Goal: Task Accomplishment & Management: Complete application form

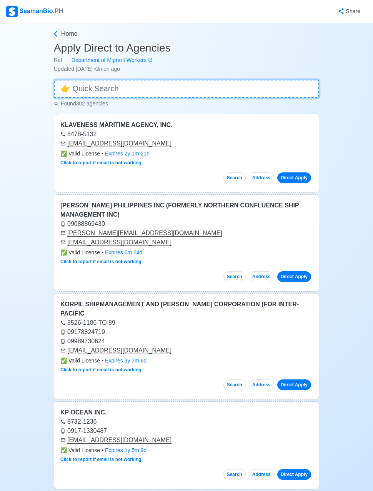
click at [82, 90] on input at bounding box center [187, 89] width 266 height 18
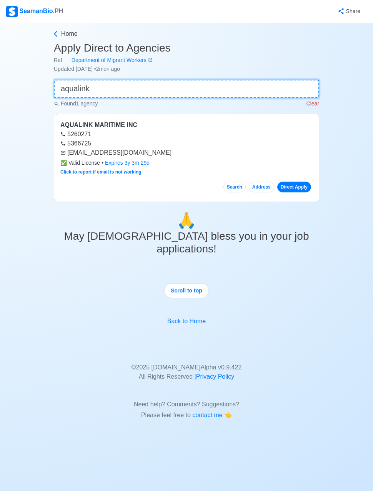
type input "aqualink"
click at [299, 182] on link "Direct Apply" at bounding box center [294, 187] width 34 height 11
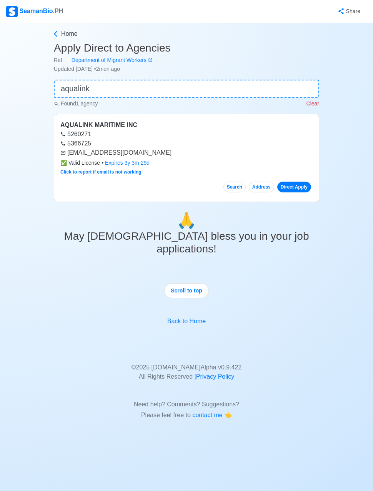
click at [318, 100] on p "Clear" at bounding box center [313, 104] width 13 height 8
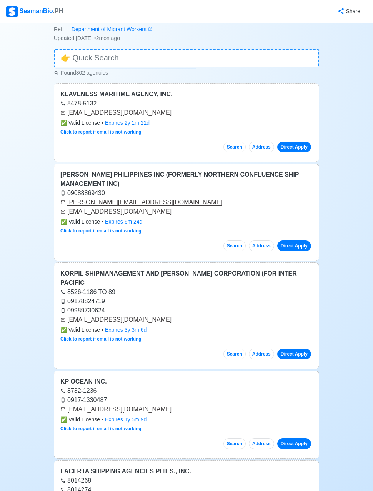
click at [36, 9] on div "SeamanBio .PH" at bounding box center [34, 12] width 57 height 12
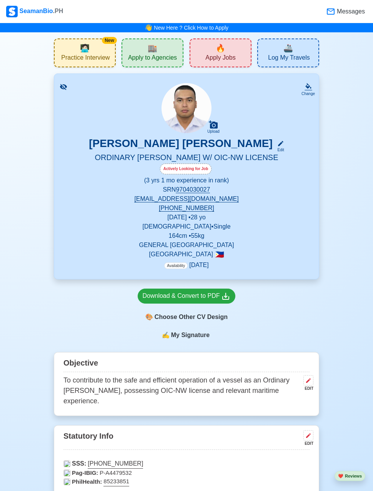
click at [229, 54] on span "Apply Jobs" at bounding box center [221, 59] width 30 height 10
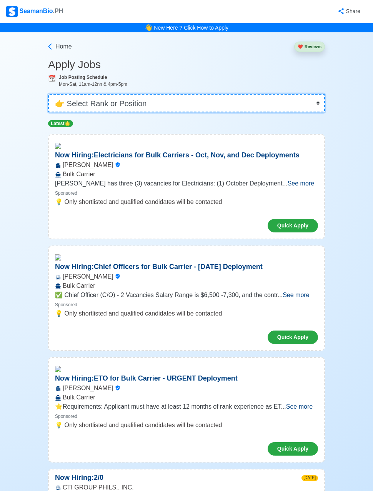
click at [284, 104] on select "👉 Select Rank or Position Master Chief Officer 2nd Officer 3rd Officer Junior O…" at bounding box center [186, 103] width 277 height 18
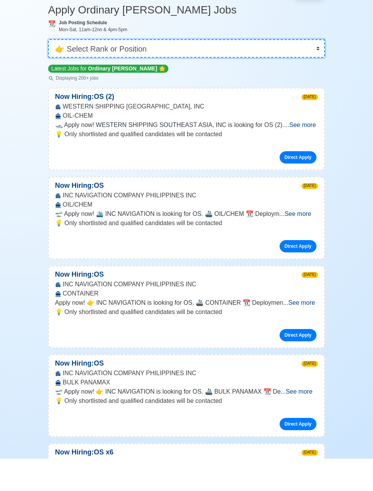
scroll to position [23, 0]
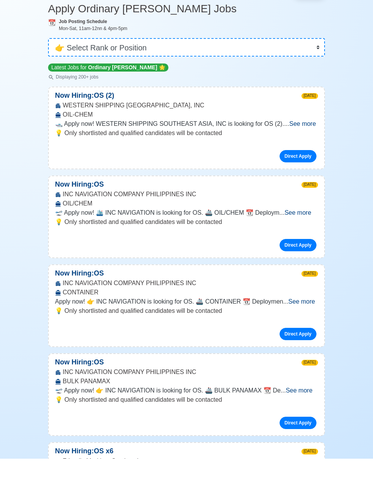
click at [303, 331] on span "See more" at bounding box center [302, 334] width 27 height 7
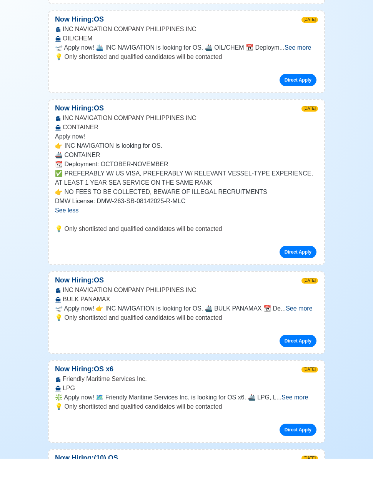
scroll to position [189, 0]
click at [309, 337] on span "See more" at bounding box center [299, 340] width 27 height 7
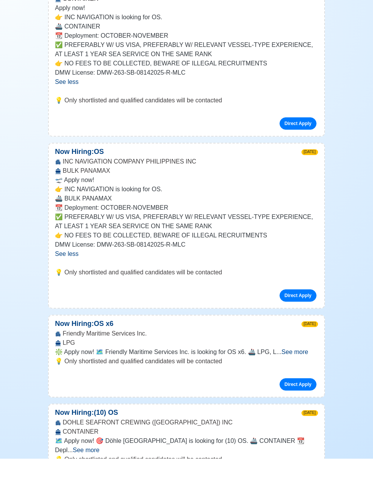
scroll to position [318, 0]
click at [304, 381] on span "See more" at bounding box center [295, 384] width 27 height 7
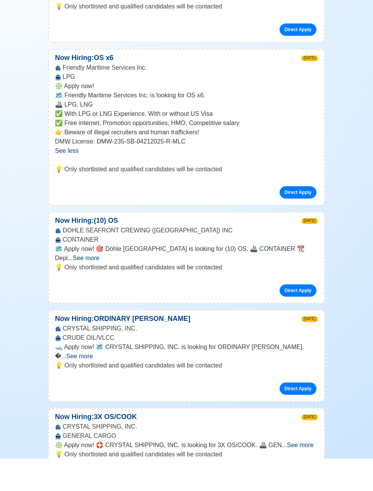
scroll to position [583, 0]
click at [93, 385] on span "See more" at bounding box center [79, 388] width 27 height 7
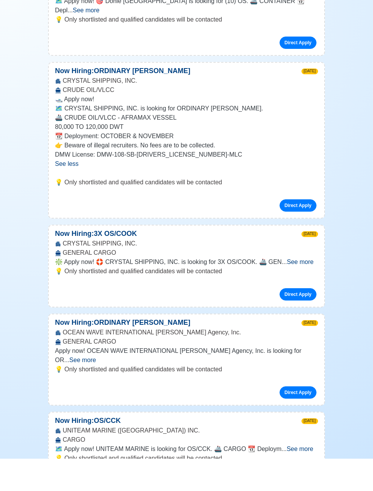
scroll to position [834, 0]
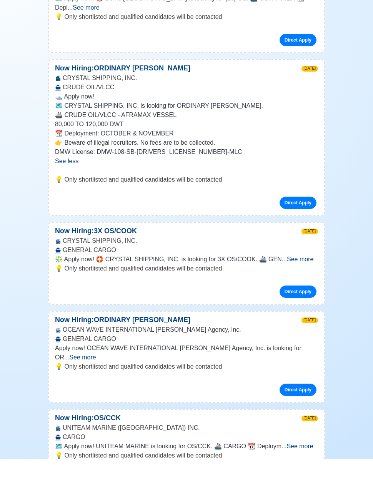
click at [96, 386] on span "See more" at bounding box center [82, 389] width 27 height 7
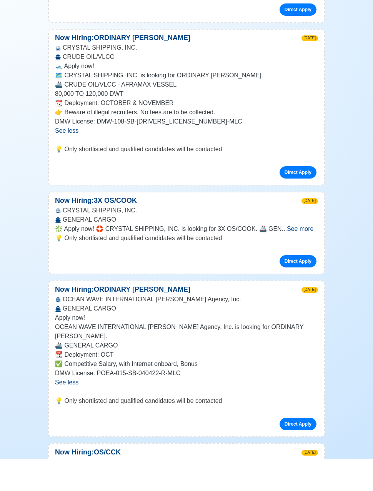
scroll to position [872, 0]
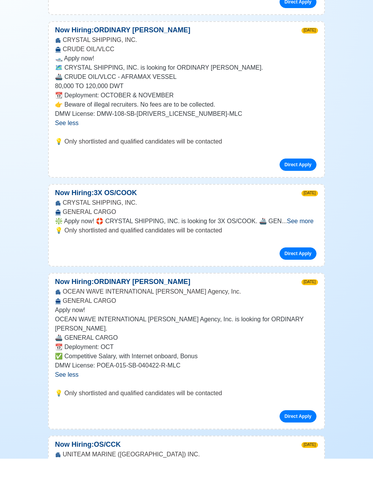
click at [305, 443] on link "Direct Apply" at bounding box center [298, 449] width 37 height 12
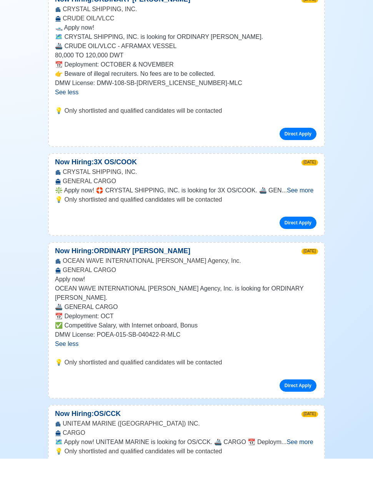
click at [312, 412] on link "Direct Apply" at bounding box center [298, 418] width 37 height 12
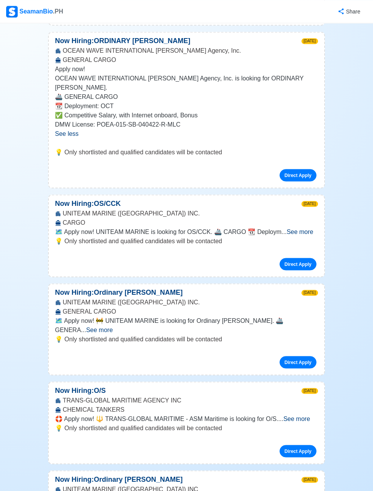
scroll to position [1147, 0]
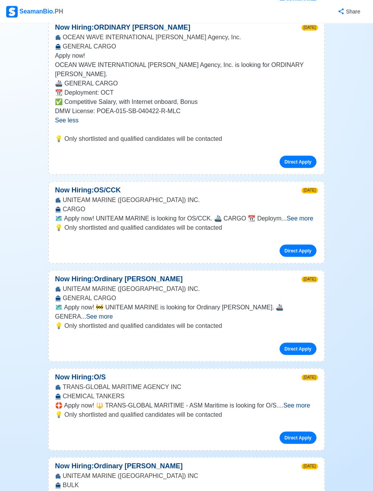
click at [113, 313] on span "See more" at bounding box center [99, 316] width 27 height 7
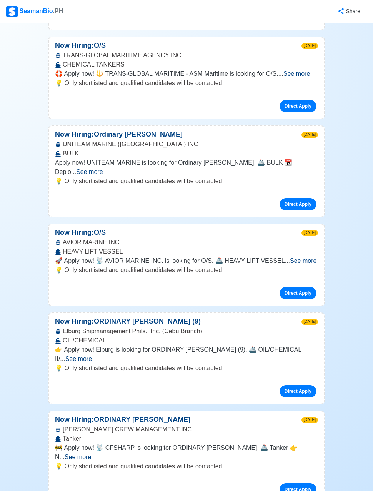
scroll to position [1529, 0]
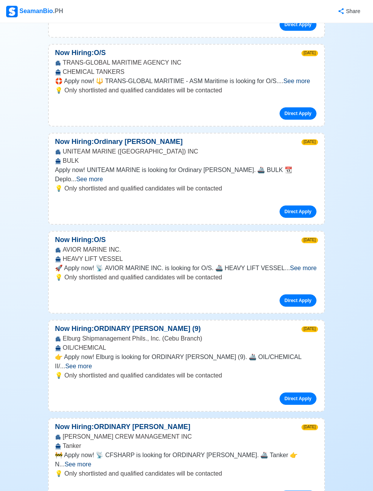
click at [311, 265] on span "See more" at bounding box center [303, 268] width 27 height 7
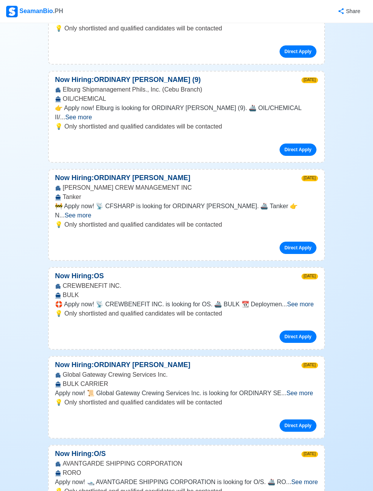
scroll to position [1860, 0]
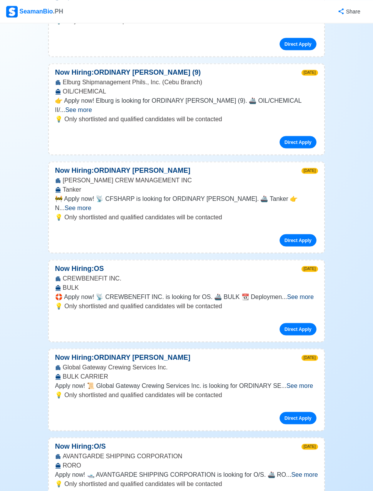
click at [307, 293] on span "See more" at bounding box center [300, 296] width 27 height 7
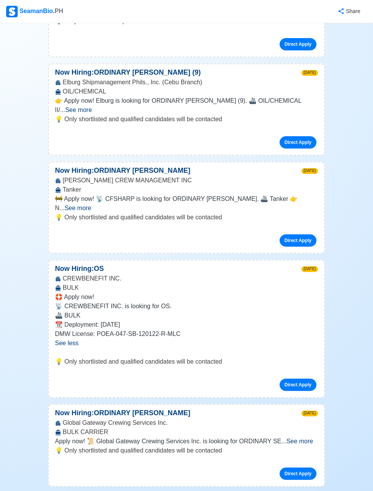
click at [307, 438] on span "See more" at bounding box center [300, 441] width 27 height 7
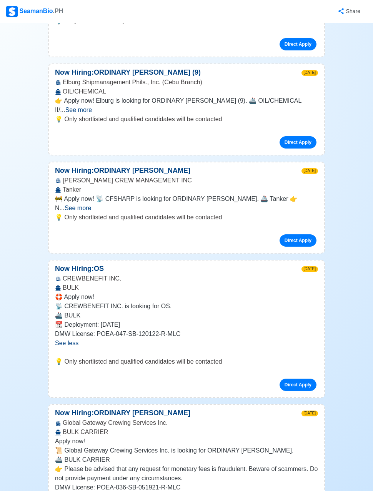
click at [302, 379] on link "Direct Apply" at bounding box center [298, 385] width 37 height 12
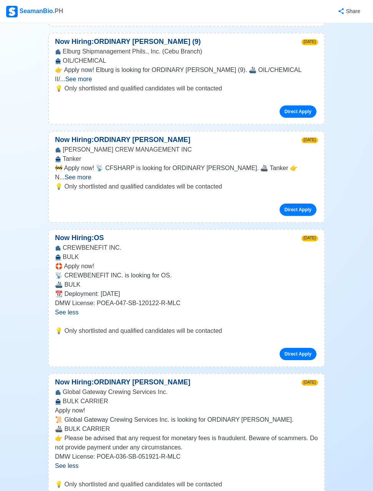
click at [303, 348] on link "Direct Apply" at bounding box center [298, 354] width 37 height 12
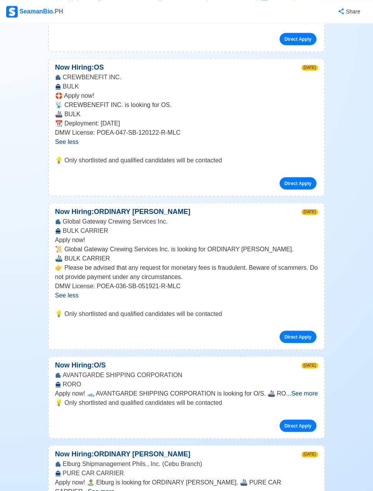
scroll to position [2069, 0]
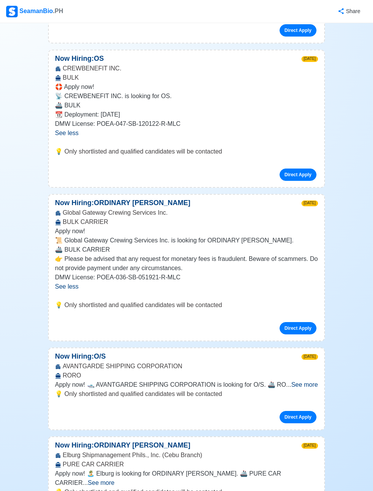
click at [311, 381] on span "See more" at bounding box center [304, 384] width 27 height 7
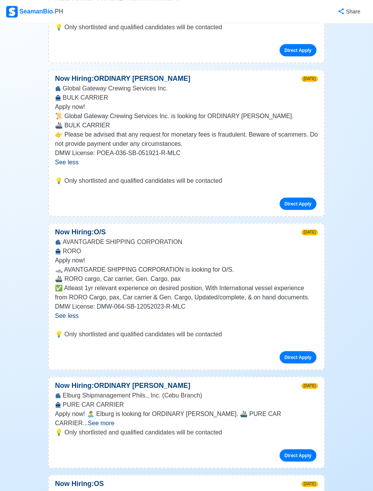
scroll to position [2194, 0]
click at [114, 420] on span "See more" at bounding box center [101, 423] width 27 height 7
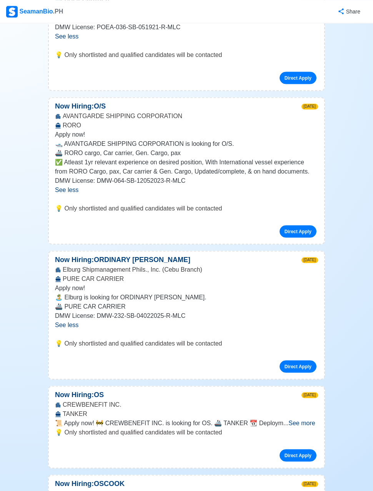
scroll to position [2320, 0]
click at [313, 419] on span "See more" at bounding box center [302, 422] width 27 height 7
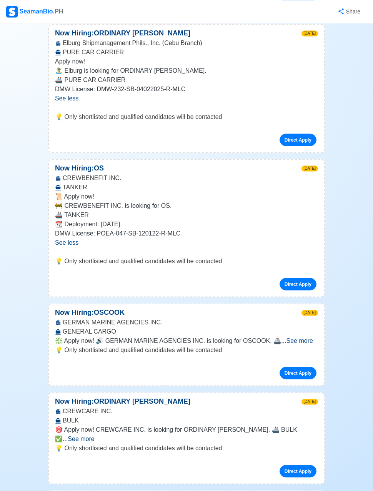
scroll to position [2578, 0]
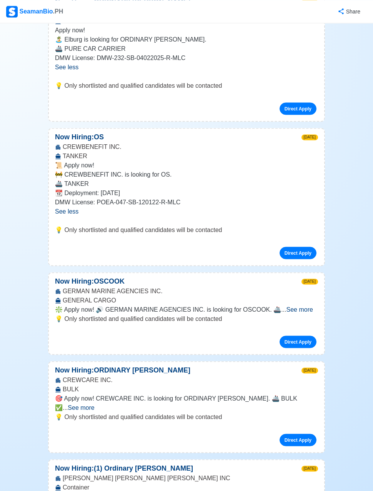
click at [94, 404] on span "See more" at bounding box center [81, 407] width 27 height 7
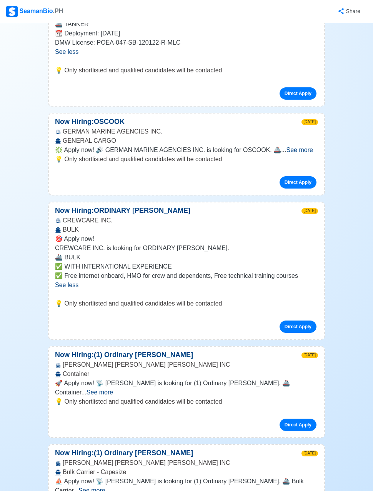
scroll to position [2728, 0]
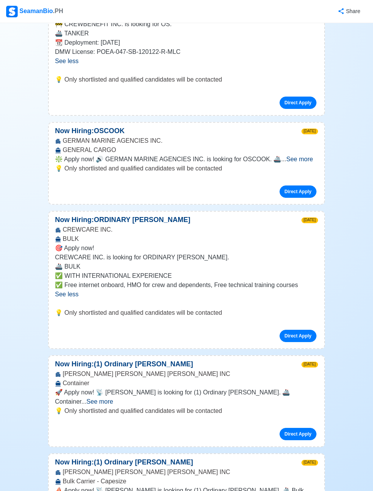
click at [113, 398] on span "See more" at bounding box center [100, 401] width 27 height 7
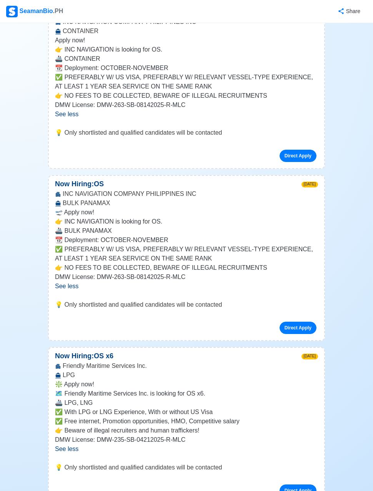
scroll to position [0, 0]
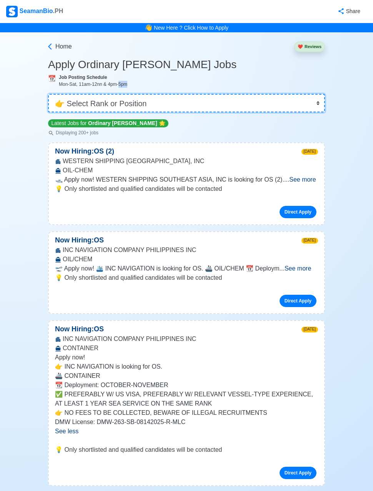
click at [319, 103] on select "👉 Select Rank or Position Master Chief Officer 2nd Officer 3rd Officer Junior O…" at bounding box center [186, 103] width 277 height 18
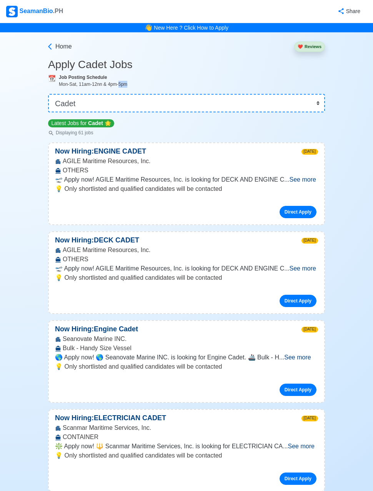
click at [306, 180] on span "See more" at bounding box center [303, 179] width 27 height 7
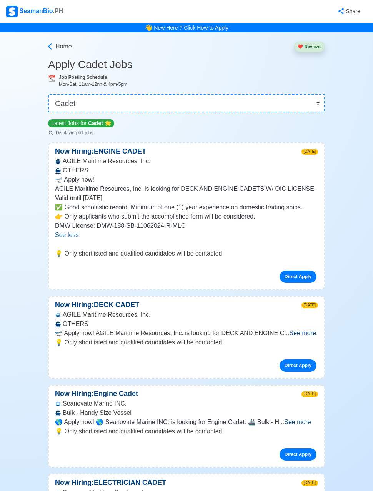
click at [299, 278] on link "Direct Apply" at bounding box center [298, 277] width 37 height 12
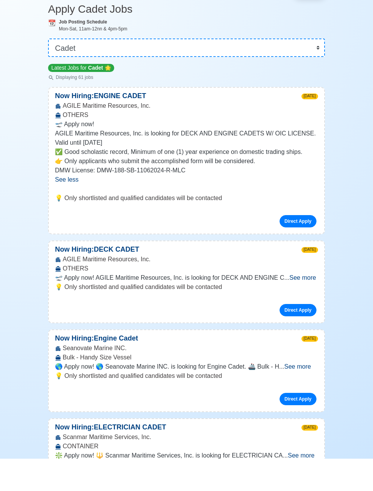
scroll to position [34, 0]
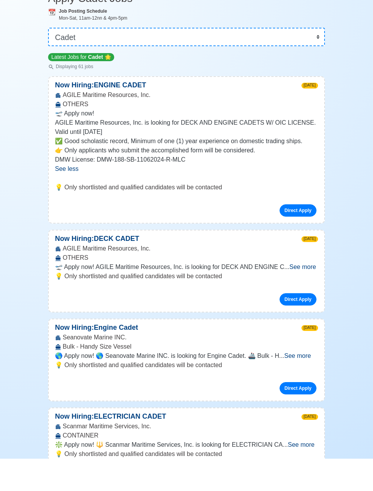
click at [311, 385] on span "See more" at bounding box center [297, 388] width 27 height 7
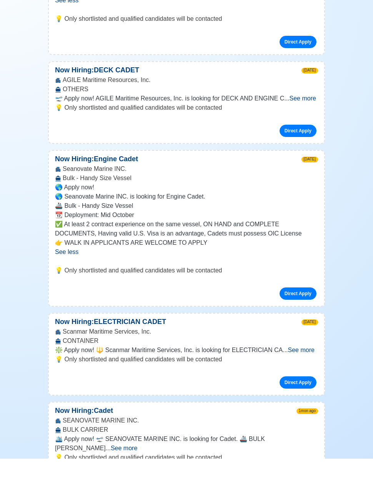
scroll to position [212, 0]
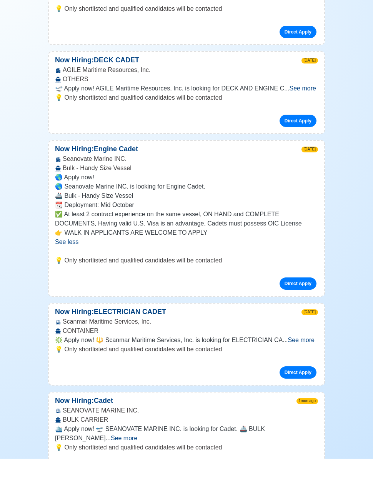
click at [137, 467] on span "See more" at bounding box center [124, 470] width 27 height 7
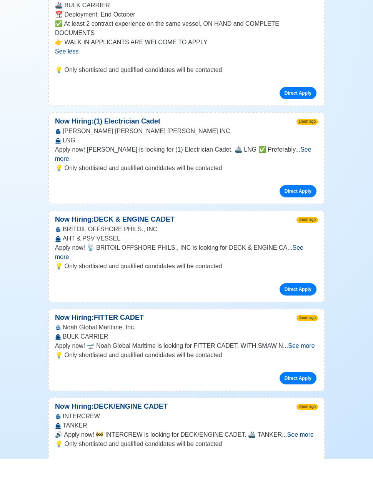
scroll to position [655, 0]
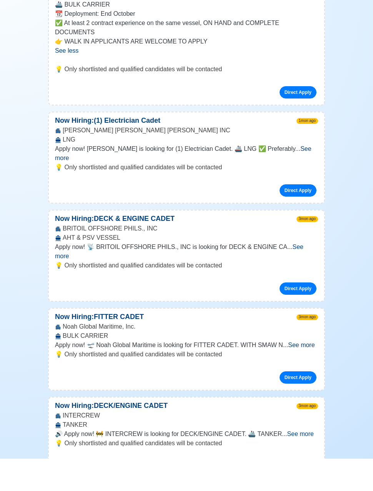
click at [300, 463] on span "See more" at bounding box center [300, 466] width 27 height 7
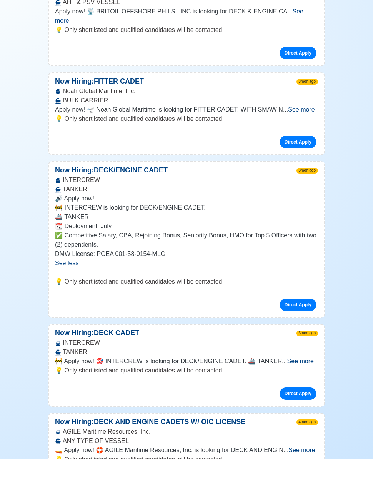
scroll to position [892, 0]
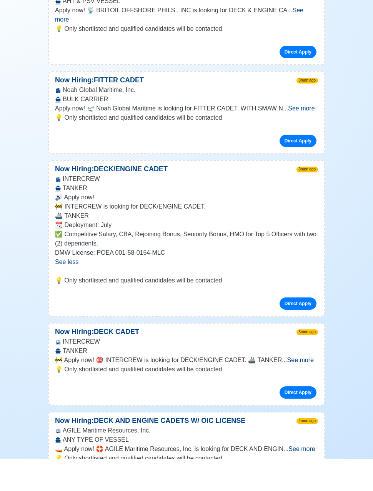
click at [307, 478] on span "See more" at bounding box center [302, 481] width 27 height 7
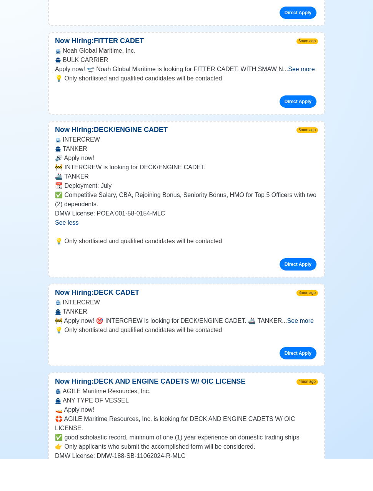
scroll to position [939, 0]
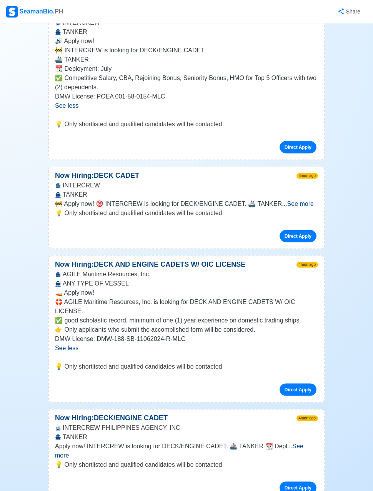
click at [304, 443] on span "See more" at bounding box center [179, 451] width 249 height 16
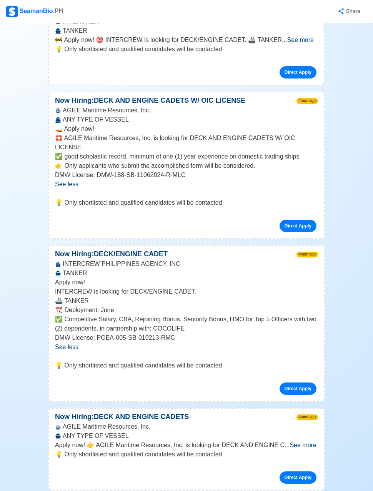
scroll to position [1248, 0]
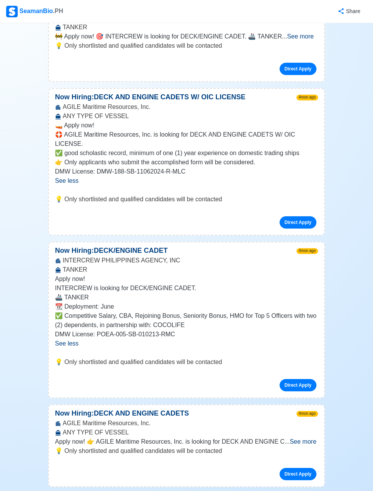
click at [308, 438] on span "See more" at bounding box center [303, 441] width 27 height 7
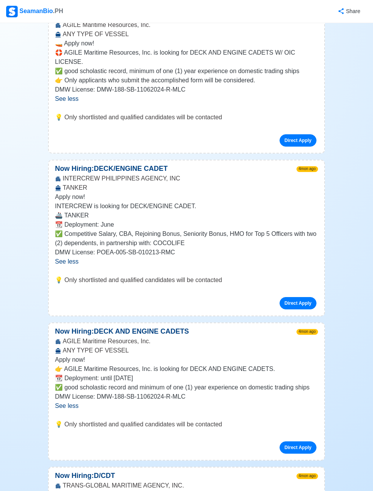
scroll to position [1471, 0]
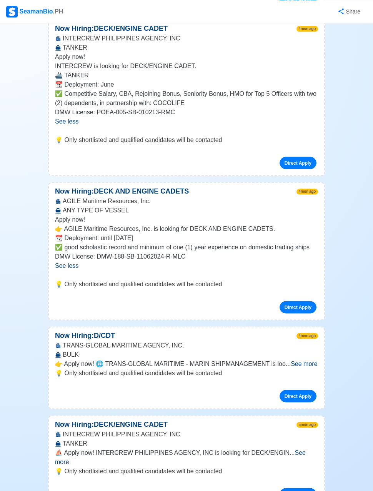
click at [314, 360] on span "See more" at bounding box center [304, 363] width 27 height 7
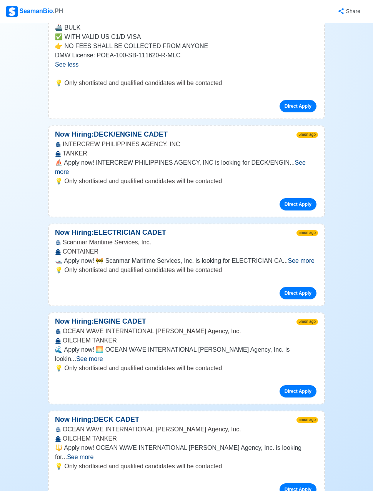
scroll to position [1825, 0]
click at [94, 453] on span "See more" at bounding box center [80, 456] width 27 height 7
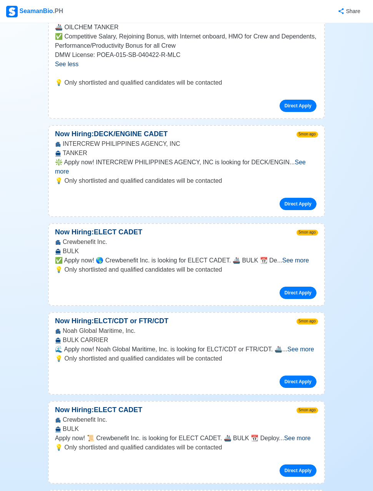
scroll to position [2250, 0]
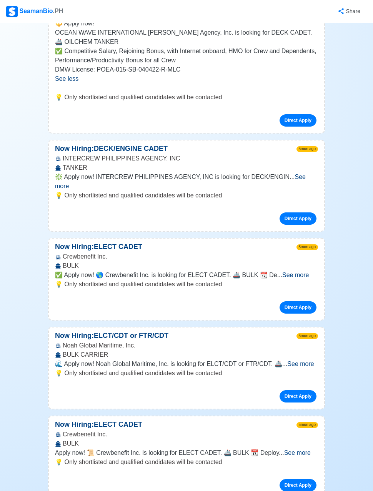
click at [309, 361] on span "See more" at bounding box center [300, 364] width 27 height 7
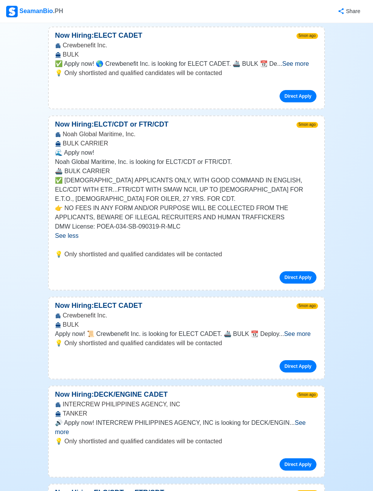
scroll to position [2462, 0]
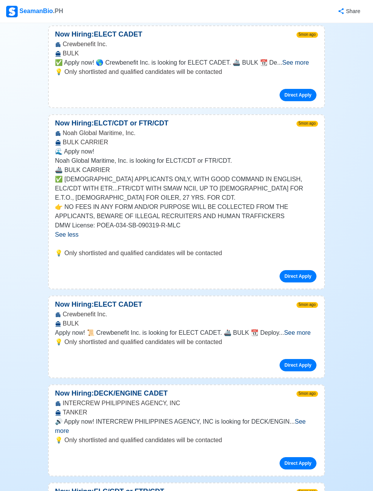
click at [306, 418] on span "See more" at bounding box center [180, 426] width 251 height 16
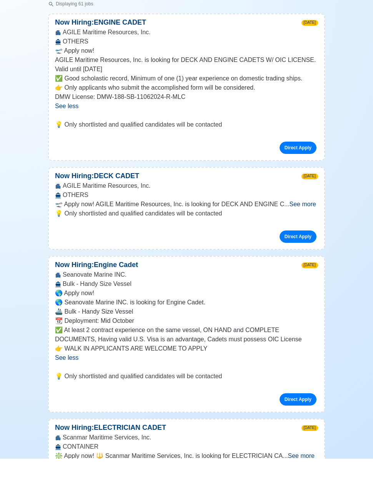
scroll to position [127, 0]
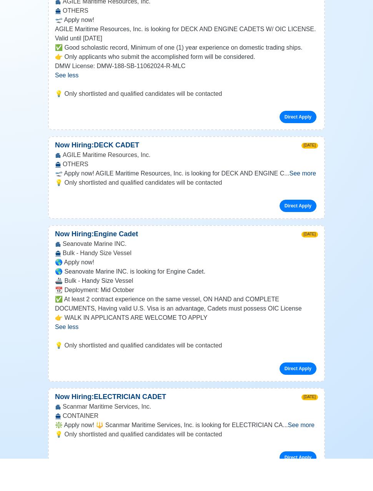
click at [302, 395] on link "Direct Apply" at bounding box center [298, 401] width 37 height 12
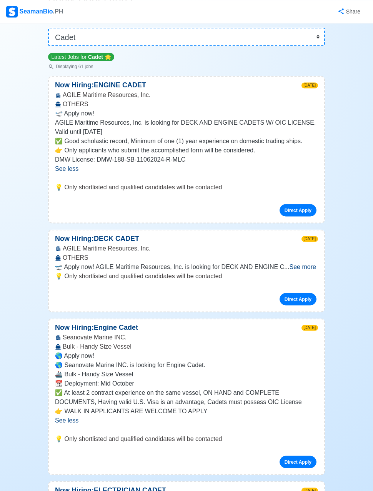
scroll to position [0, 0]
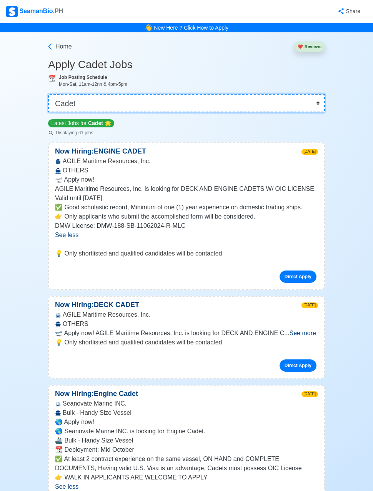
click at [321, 104] on select "👉 Select Rank or Position Master Chief Officer 2nd Officer 3rd Officer Junior O…" at bounding box center [186, 103] width 277 height 18
select select "[PERSON_NAME]"
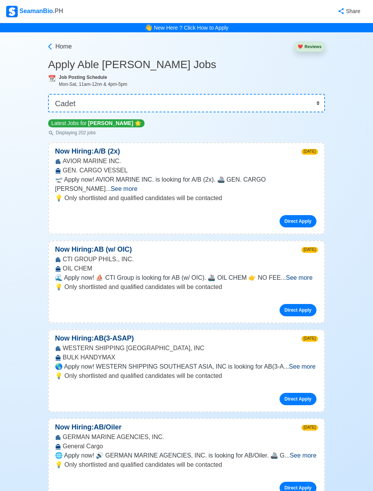
click at [137, 186] on span "See more" at bounding box center [124, 189] width 27 height 7
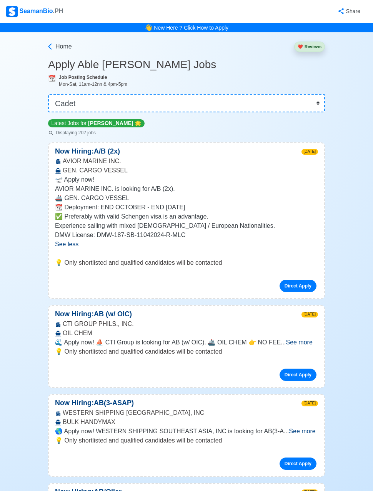
click at [304, 343] on span "See more" at bounding box center [299, 342] width 27 height 7
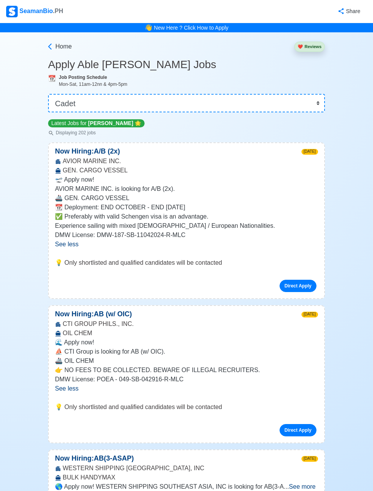
click at [301, 428] on link "Direct Apply" at bounding box center [298, 430] width 37 height 12
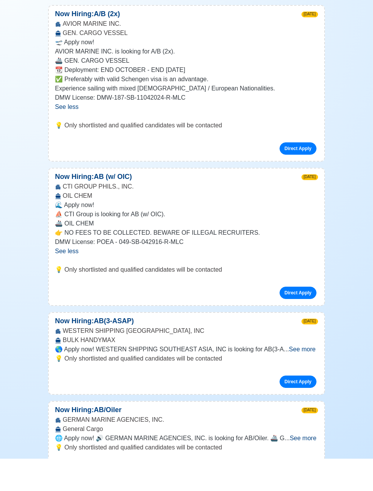
scroll to position [105, 0]
click at [303, 378] on span "See more" at bounding box center [302, 381] width 27 height 7
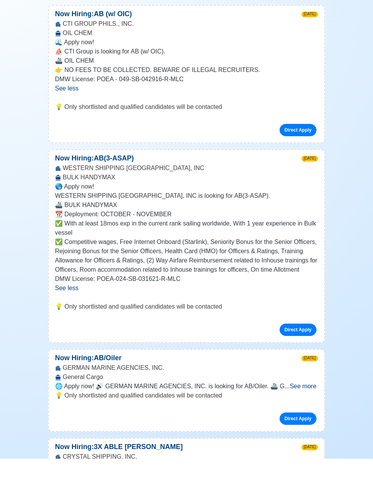
scroll to position [271, 0]
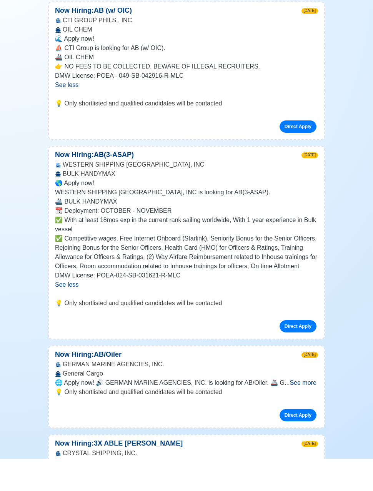
click at [305, 412] on span "See more" at bounding box center [303, 415] width 27 height 7
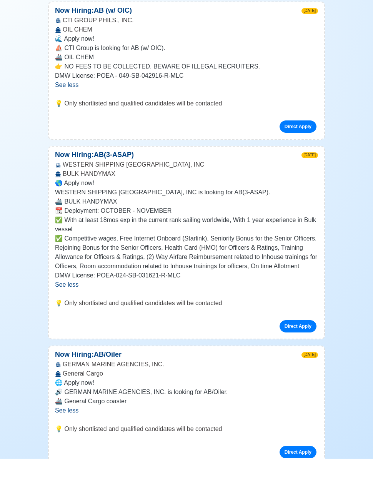
click at [302, 478] on link "Direct Apply" at bounding box center [298, 484] width 37 height 12
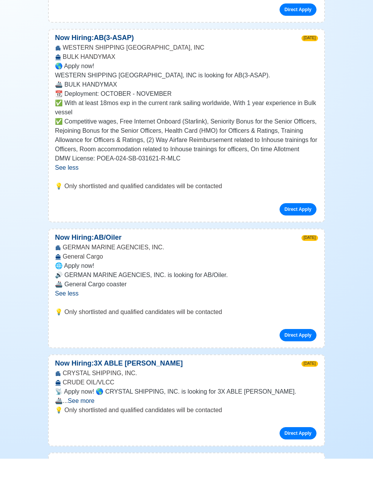
scroll to position [391, 0]
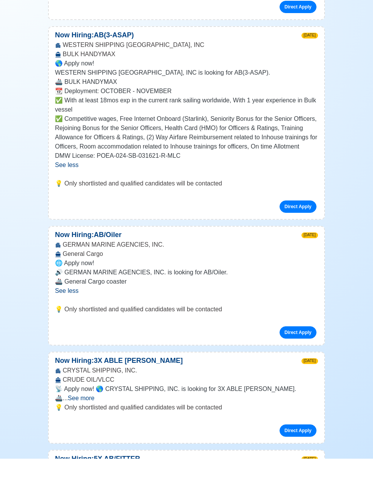
click at [94, 427] on span "See more" at bounding box center [81, 430] width 27 height 7
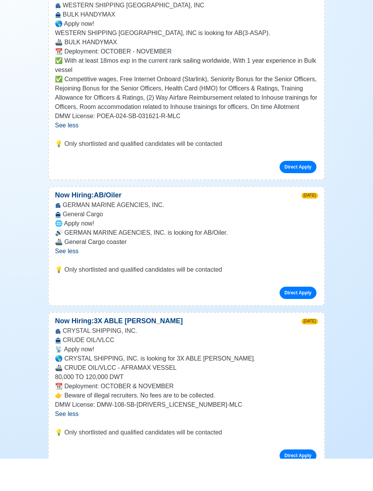
scroll to position [431, 0]
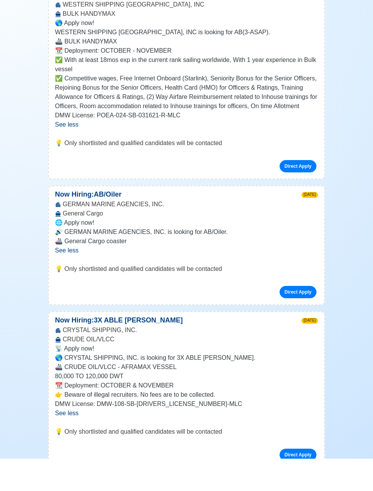
click at [295, 481] on link "Direct Apply" at bounding box center [298, 487] width 37 height 12
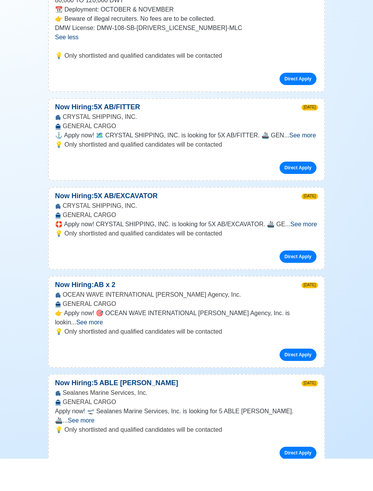
scroll to position [809, 0]
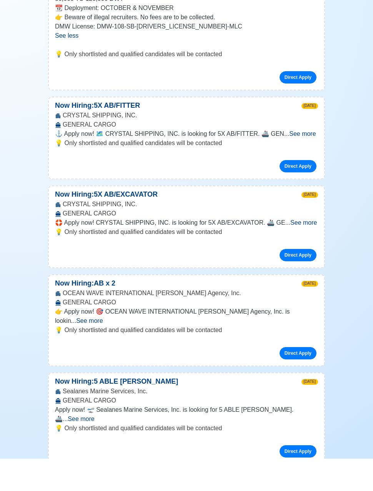
click at [103, 350] on span "See more" at bounding box center [89, 353] width 27 height 7
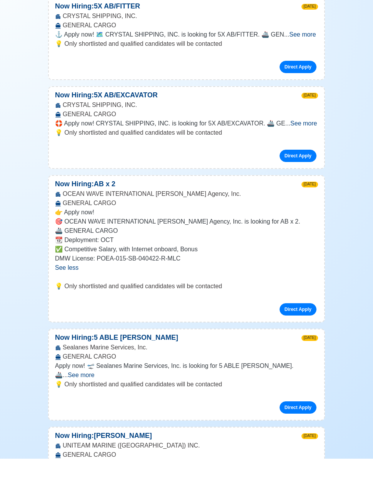
scroll to position [912, 0]
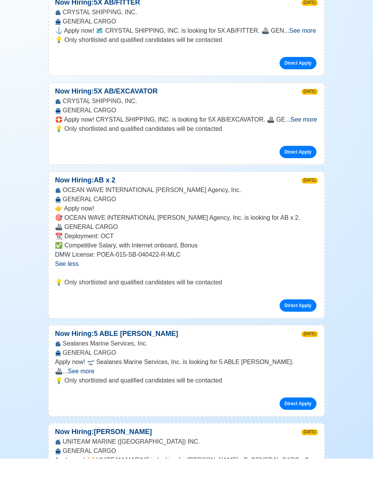
click at [94, 400] on span "See more" at bounding box center [81, 403] width 27 height 7
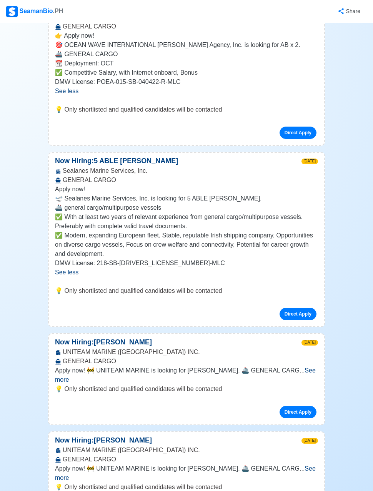
scroll to position [1118, 0]
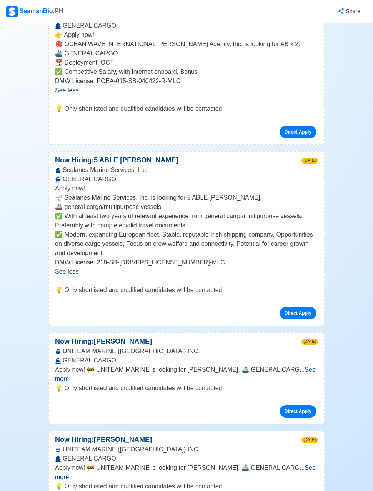
click at [304, 379] on span "See more" at bounding box center [185, 374] width 261 height 16
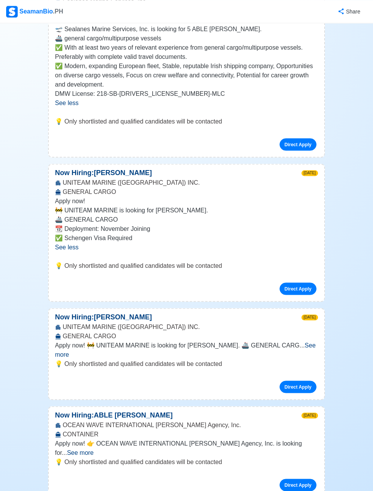
scroll to position [1288, 0]
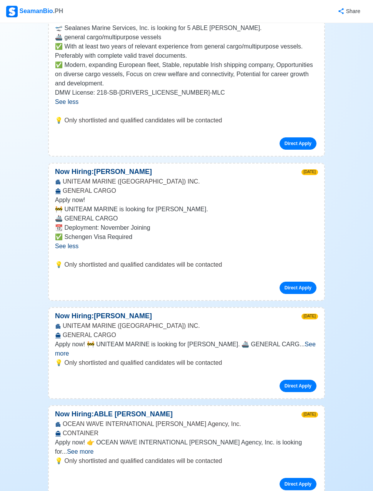
click at [306, 354] on span "See more" at bounding box center [185, 349] width 261 height 16
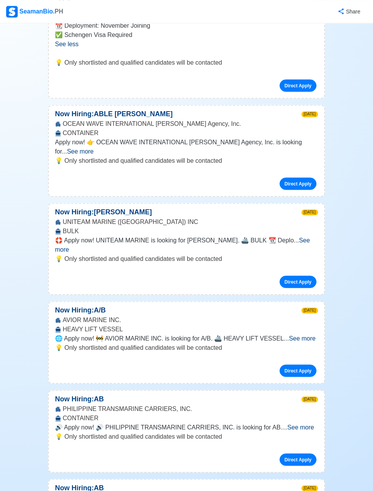
scroll to position [1636, 0]
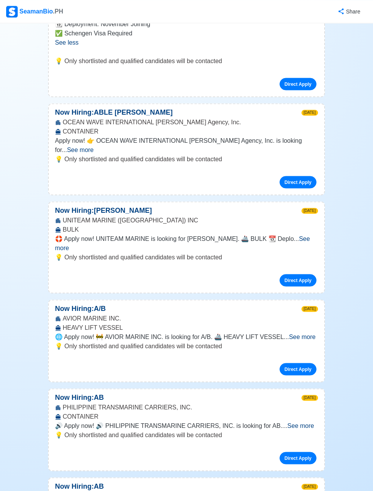
click at [299, 333] on span "See more" at bounding box center [302, 336] width 27 height 7
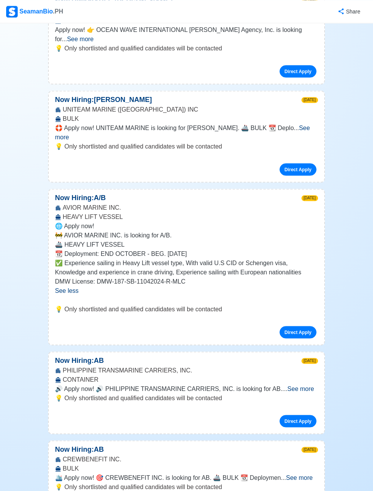
scroll to position [1747, 0]
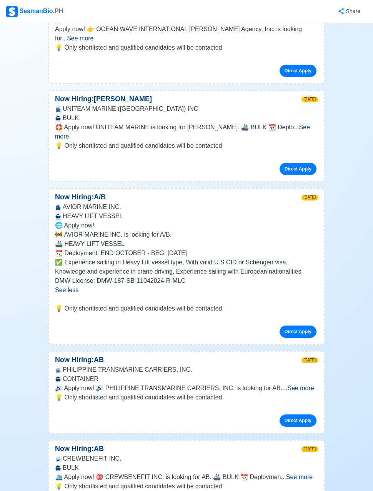
click at [305, 385] on span "See more" at bounding box center [300, 388] width 27 height 7
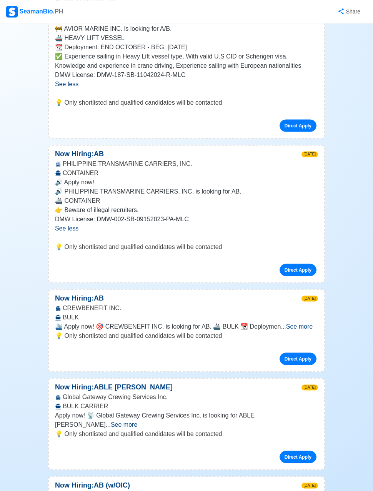
scroll to position [1961, 0]
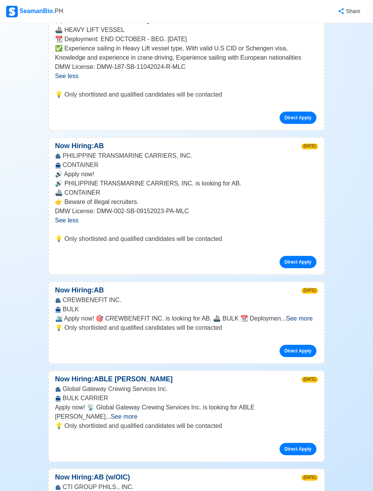
click at [306, 315] on span "See more" at bounding box center [299, 318] width 27 height 7
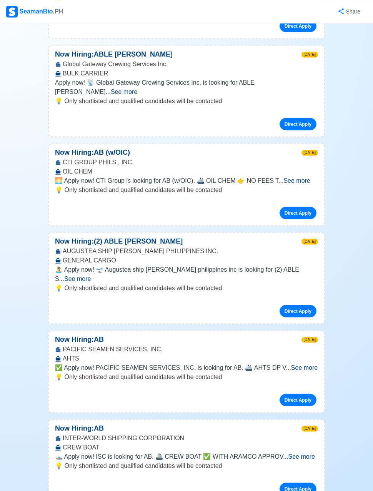
scroll to position [2342, 0]
click at [309, 364] on span "See more" at bounding box center [304, 367] width 27 height 7
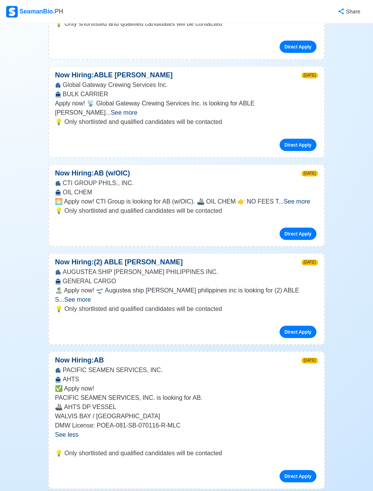
scroll to position [2318, 0]
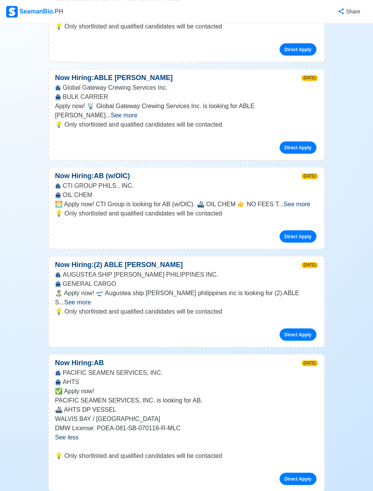
click at [91, 299] on span "See more" at bounding box center [77, 302] width 27 height 7
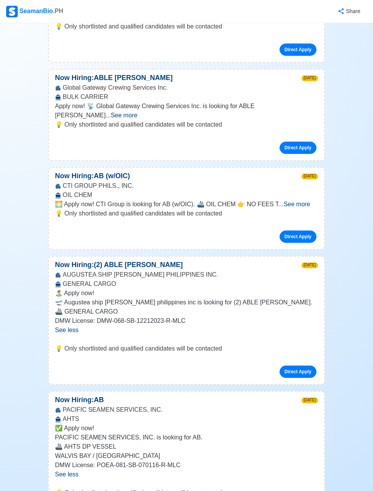
click at [72, 344] on p "💡 Only shortlisted and qualified candidates will be contacted" at bounding box center [186, 348] width 263 height 9
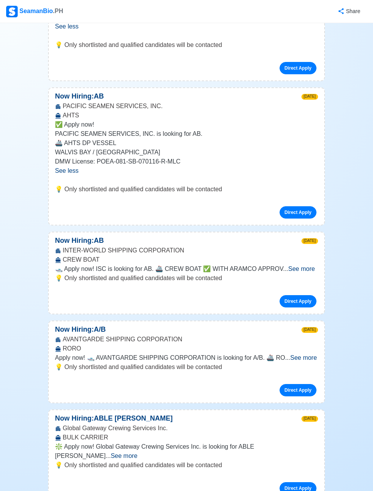
scroll to position [2624, 0]
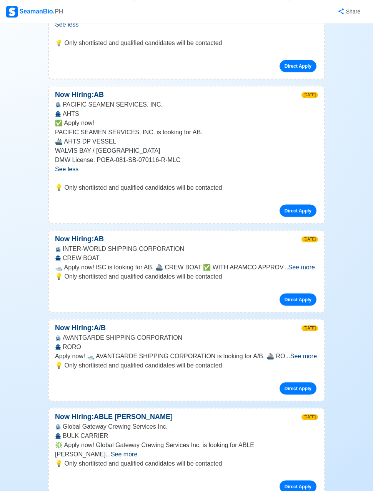
click at [307, 353] on span "See more" at bounding box center [304, 356] width 27 height 7
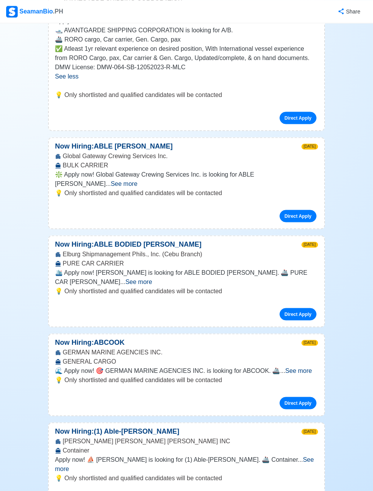
scroll to position [2968, 0]
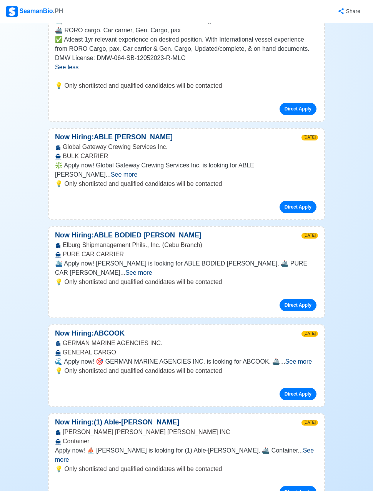
click at [299, 447] on span "See more" at bounding box center [184, 455] width 259 height 16
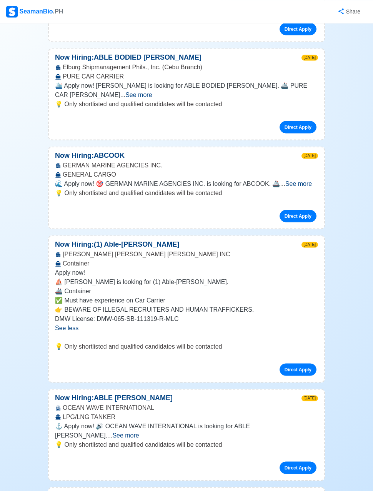
scroll to position [3155, 0]
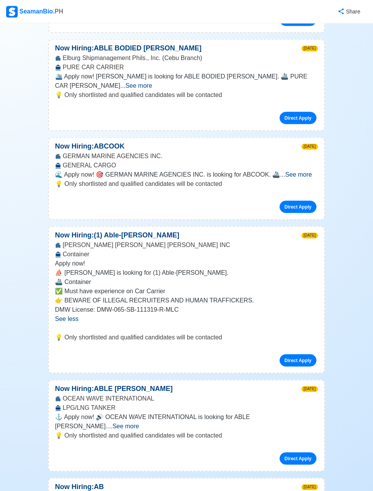
click at [139, 423] on span "See more" at bounding box center [125, 426] width 27 height 7
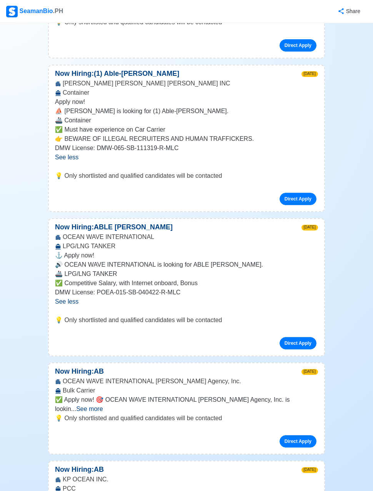
scroll to position [3335, 0]
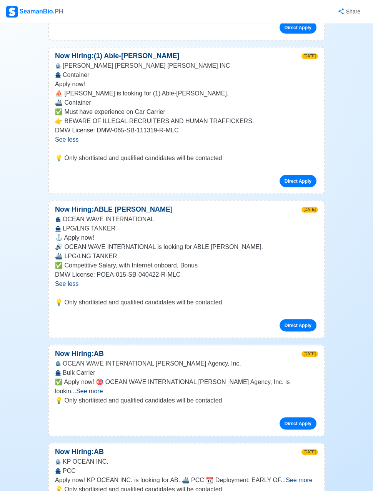
click at [304, 476] on span "See more" at bounding box center [299, 479] width 27 height 7
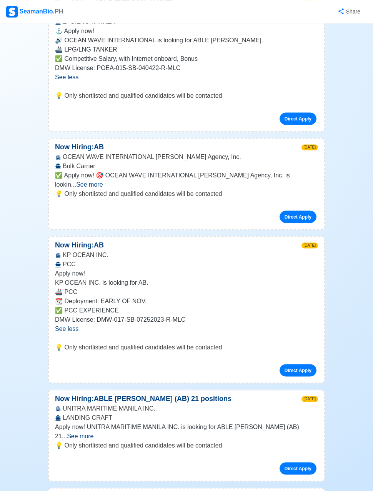
scroll to position [3545, 0]
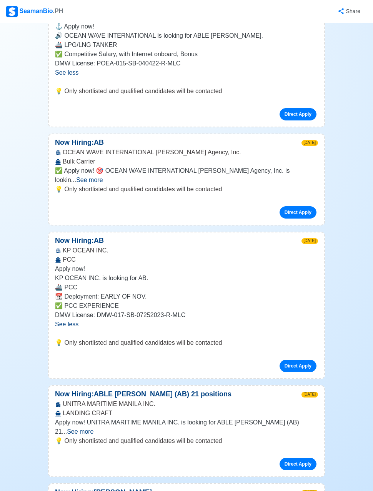
click at [94, 428] on span "See more" at bounding box center [80, 431] width 27 height 7
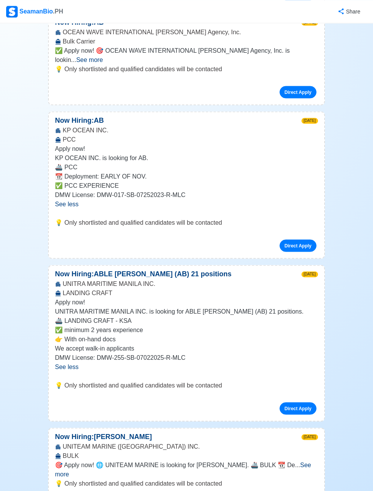
scroll to position [3692, 0]
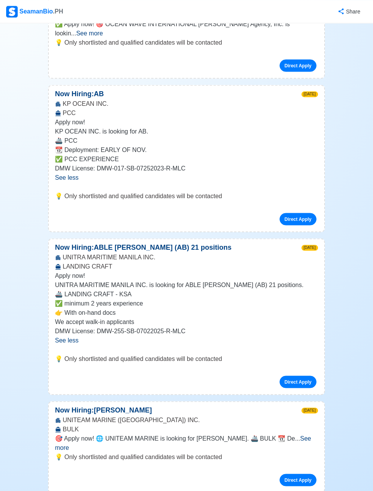
click at [311, 435] on span "See more" at bounding box center [183, 443] width 256 height 16
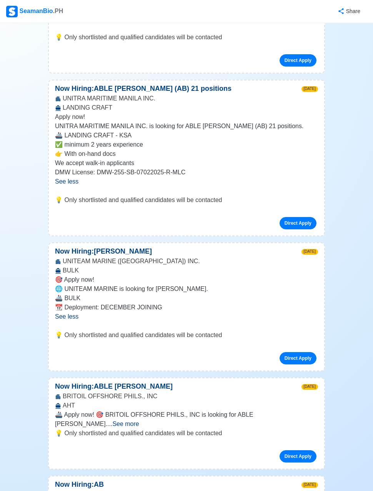
scroll to position [3853, 0]
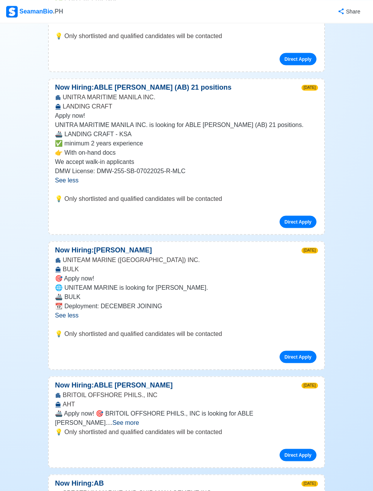
click at [139, 419] on span "See more" at bounding box center [125, 422] width 27 height 7
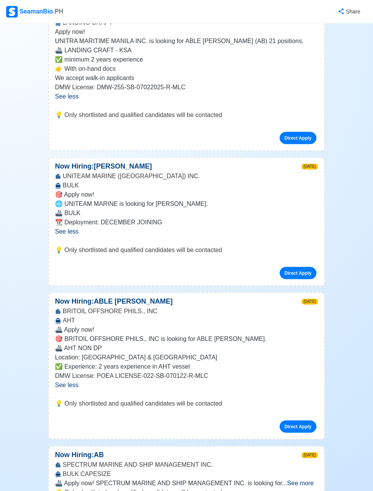
scroll to position [3945, 0]
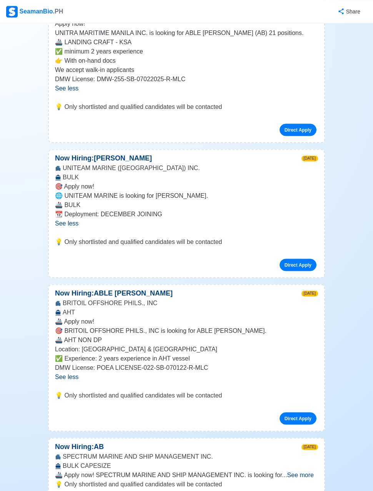
click at [304, 471] on span "See more" at bounding box center [300, 474] width 27 height 7
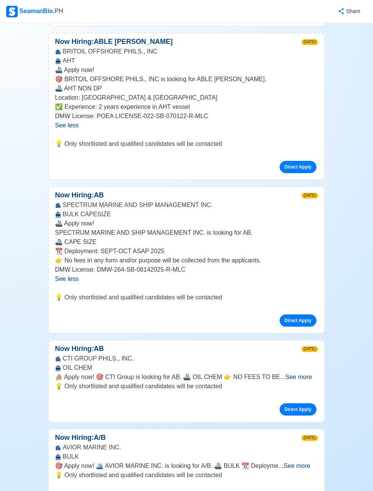
scroll to position [4202, 0]
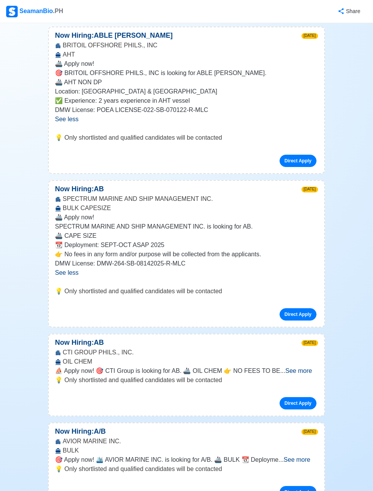
click at [306, 368] on span "See more" at bounding box center [299, 371] width 27 height 7
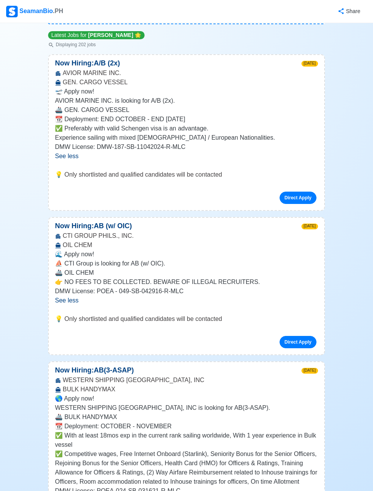
scroll to position [0, 0]
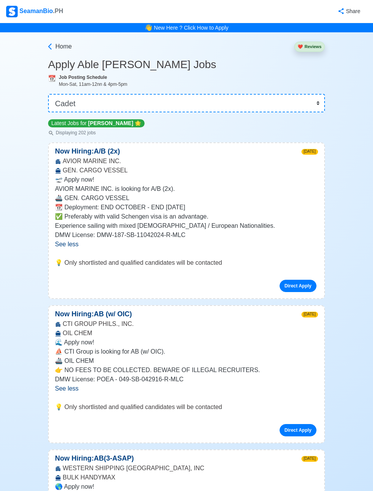
click at [316, 44] on button "❤️ Reviews" at bounding box center [309, 47] width 31 height 10
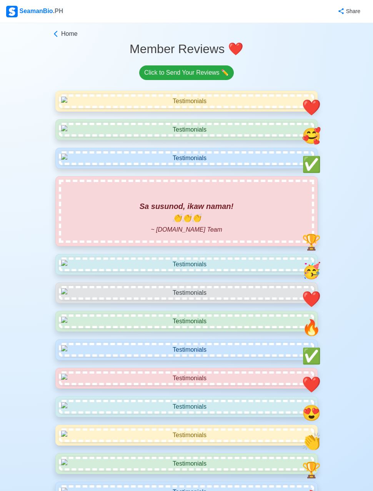
click at [60, 35] on link "Home" at bounding box center [185, 33] width 267 height 9
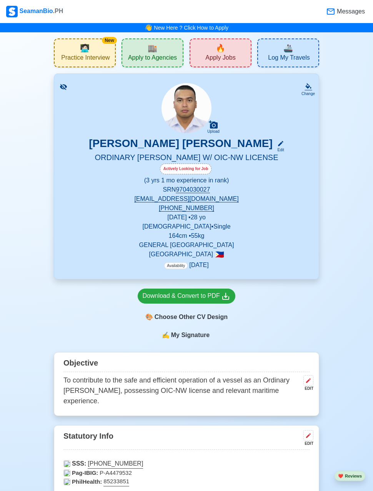
click at [66, 53] on div "New 🧑🏻‍💻 Practice Interview" at bounding box center [85, 52] width 62 height 29
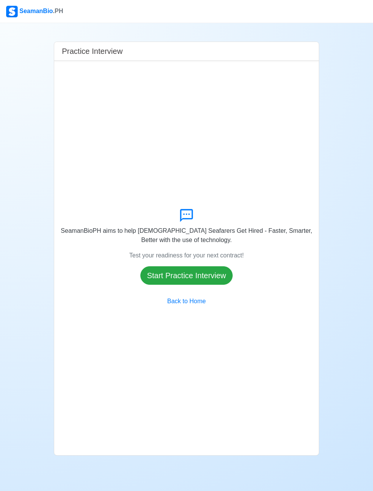
click at [217, 285] on button "Start Practice Interview" at bounding box center [186, 275] width 92 height 18
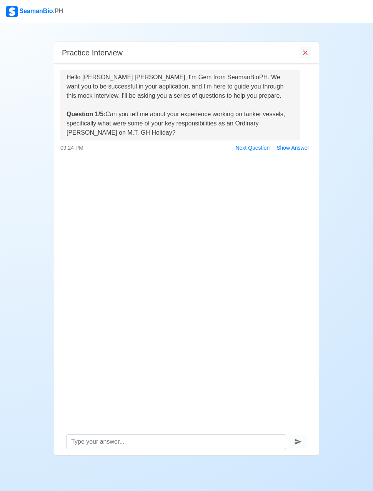
click at [258, 142] on button "Next Question" at bounding box center [252, 148] width 41 height 12
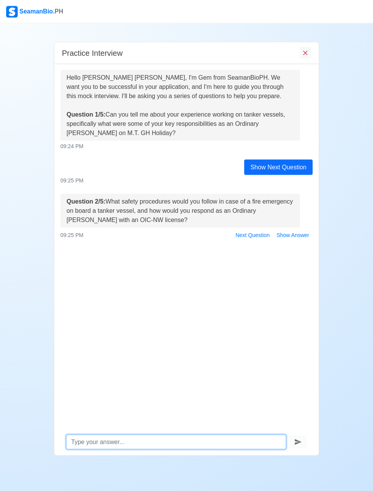
scroll to position [28, 0]
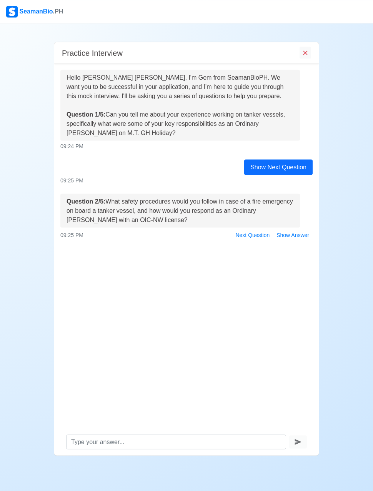
click at [255, 229] on button "Next Question" at bounding box center [252, 235] width 41 height 12
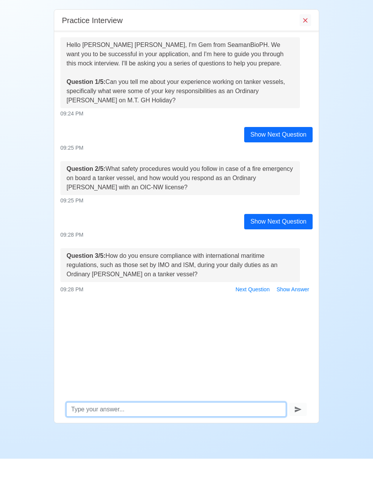
scroll to position [55, 0]
click at [256, 316] on button "Next Question" at bounding box center [252, 322] width 41 height 12
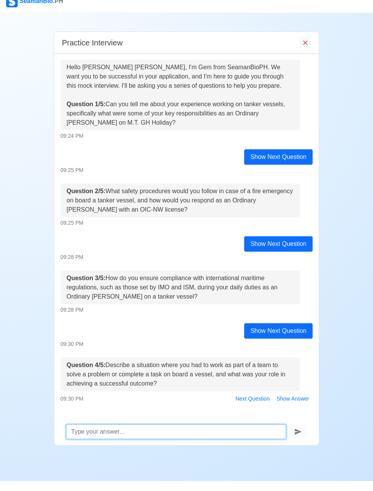
scroll to position [72, 0]
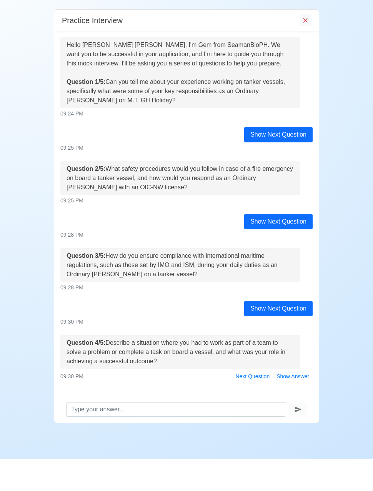
click at [254, 403] on button "Next Question" at bounding box center [252, 409] width 41 height 12
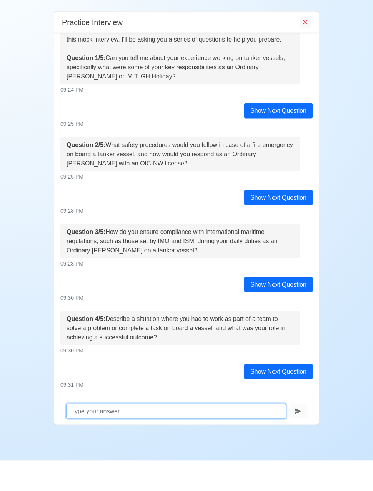
scroll to position [27, 0]
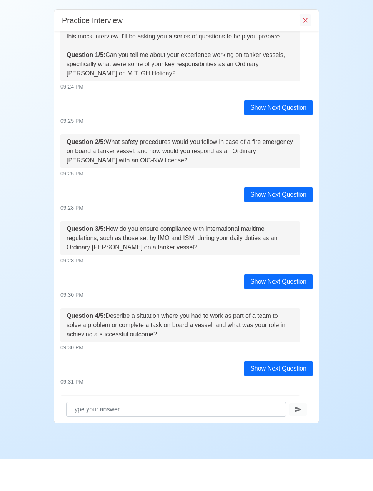
click at [307, 463] on button "Show Answer" at bounding box center [293, 469] width 40 height 12
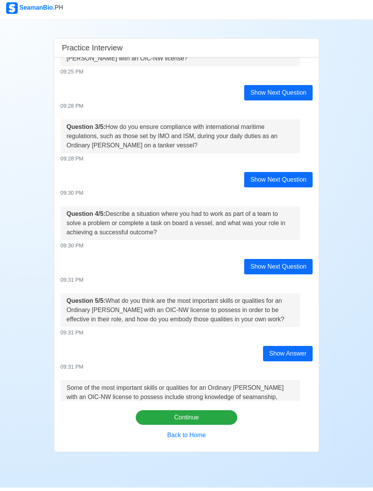
scroll to position [156, 0]
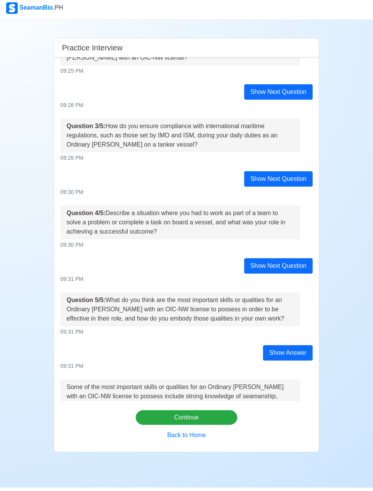
click at [293, 175] on div "Show Next Question" at bounding box center [278, 182] width 69 height 15
click at [295, 175] on div "Show Next Question" at bounding box center [278, 182] width 69 height 15
click at [287, 175] on div "Show Next Question" at bounding box center [278, 182] width 69 height 15
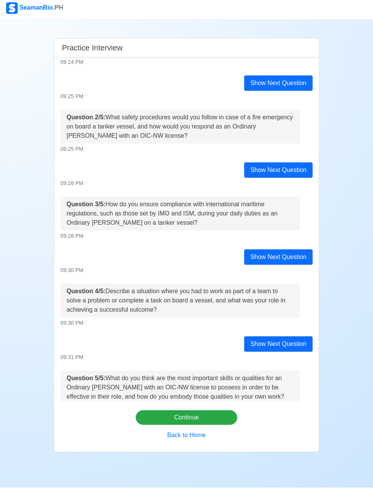
scroll to position [79, 0]
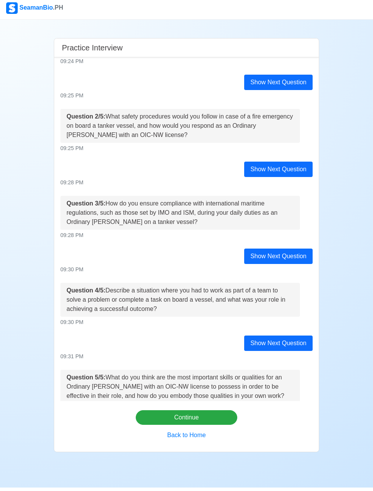
click at [282, 252] on div "Show Next Question" at bounding box center [278, 259] width 69 height 15
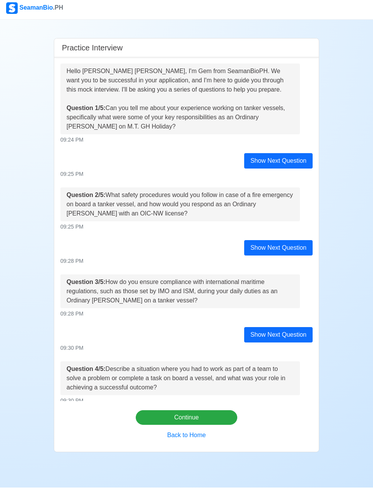
scroll to position [0, 0]
click at [17, 6] on img at bounding box center [12, 12] width 12 height 12
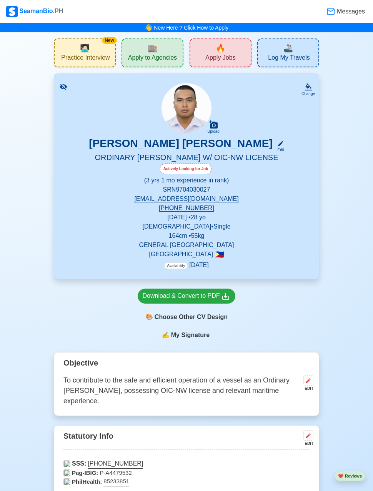
click at [300, 51] on div "🚢 Log My Travels" at bounding box center [288, 52] width 62 height 29
click at [234, 49] on div "🔥 Apply Jobs" at bounding box center [221, 52] width 62 height 29
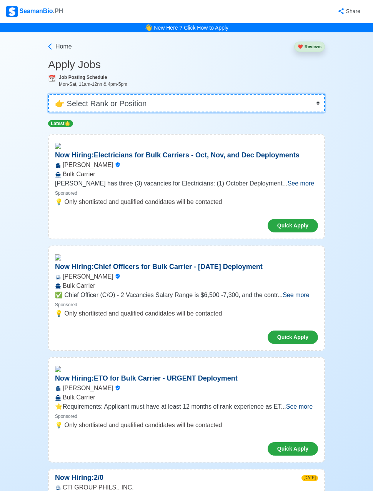
click at [316, 106] on select "👉 Select Rank or Position Master Chief Officer 2nd Officer 3rd Officer Junior O…" at bounding box center [186, 103] width 277 height 18
select select "Junior Officer"
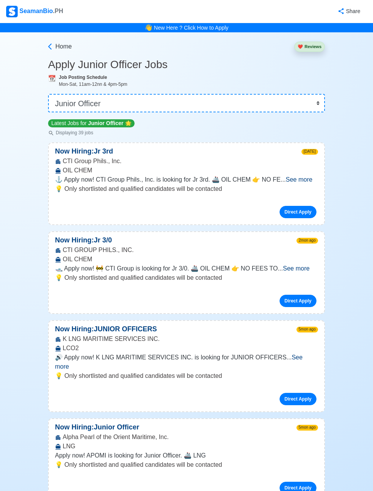
click at [304, 179] on span "See more" at bounding box center [299, 179] width 27 height 7
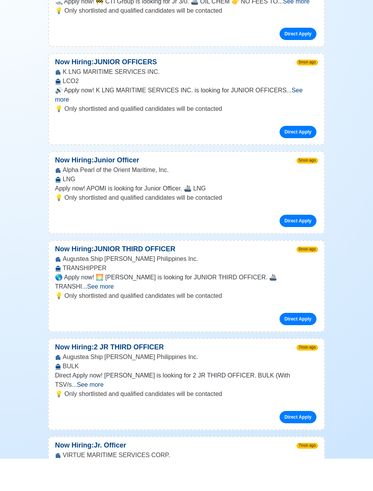
scroll to position [291, 0]
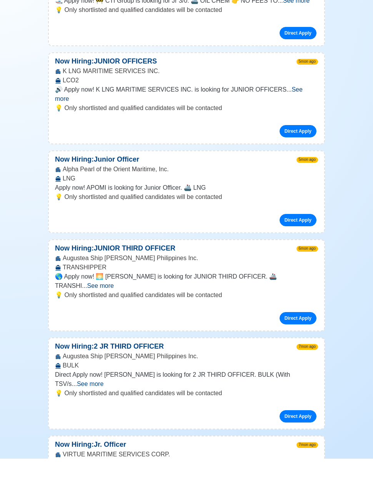
click at [114, 315] on span "See more" at bounding box center [100, 318] width 27 height 7
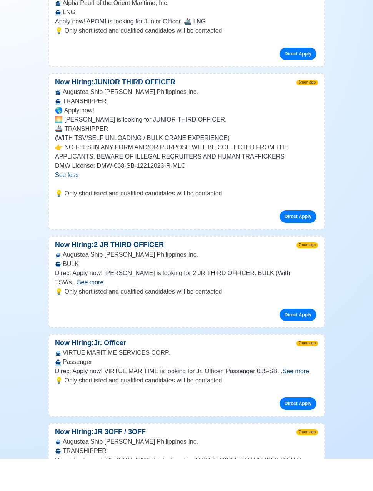
scroll to position [458, 0]
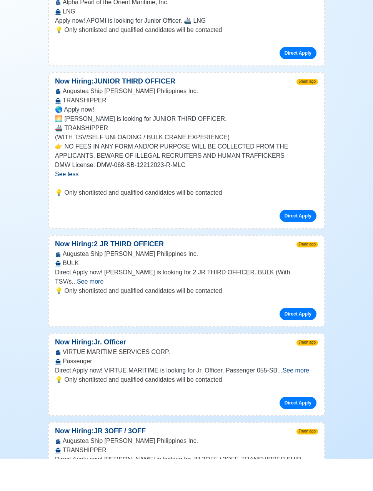
click at [104, 311] on span "See more" at bounding box center [90, 314] width 27 height 7
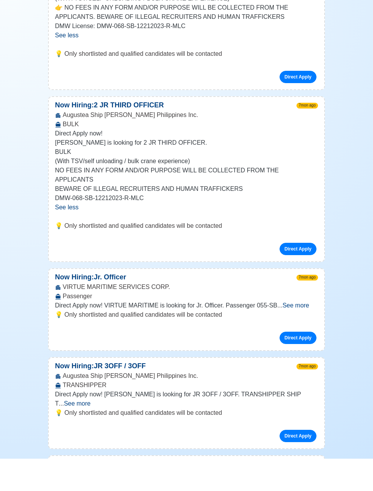
scroll to position [597, 0]
click at [305, 334] on span "See more" at bounding box center [296, 337] width 27 height 7
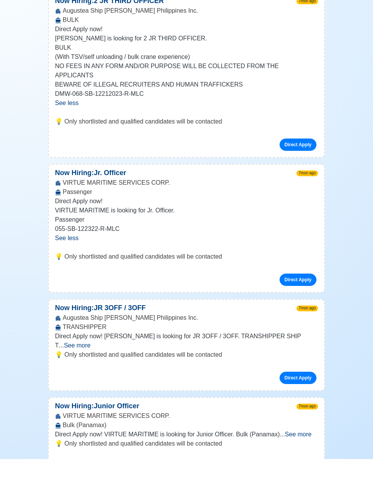
scroll to position [704, 0]
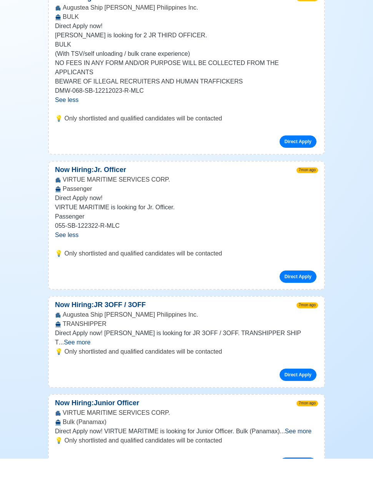
click at [309, 303] on link "Direct Apply" at bounding box center [298, 309] width 37 height 12
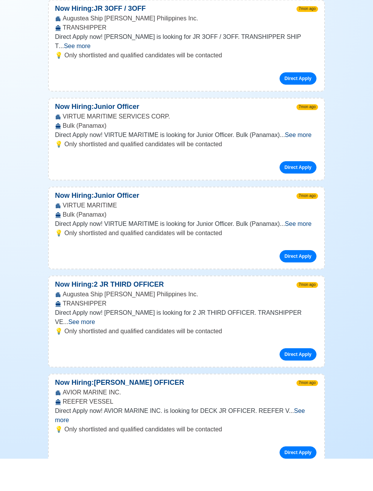
scroll to position [1001, 0]
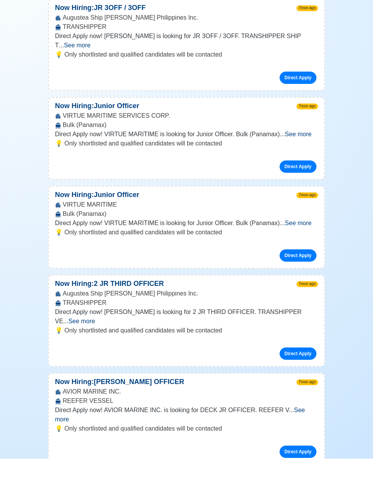
click at [305, 439] on span "See more" at bounding box center [180, 447] width 250 height 16
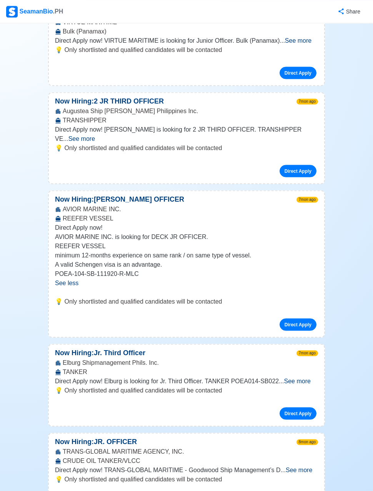
scroll to position [1217, 0]
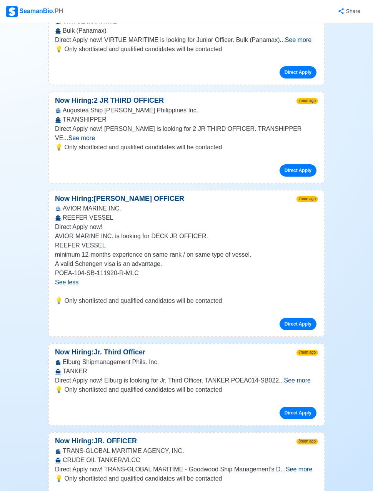
click at [306, 377] on span "See more" at bounding box center [297, 380] width 27 height 7
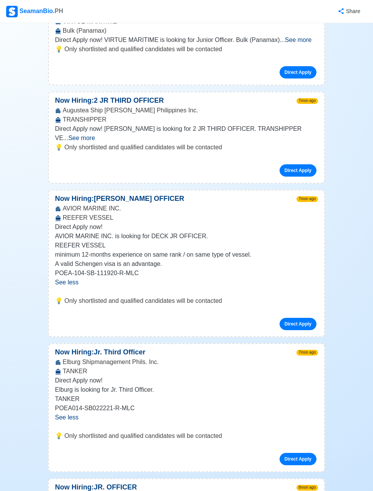
click at [300, 447] on div "Direct Apply" at bounding box center [186, 456] width 263 height 18
click at [303, 453] on link "Direct Apply" at bounding box center [298, 459] width 37 height 12
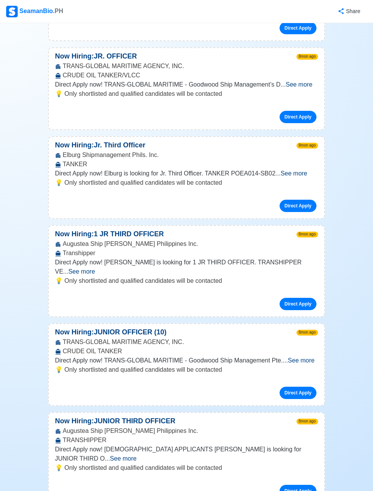
scroll to position [1650, 0]
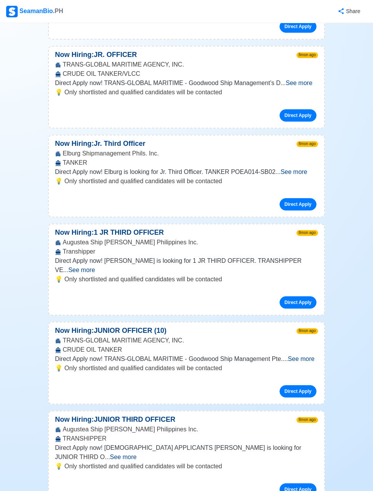
click at [308, 356] on span "See more" at bounding box center [301, 359] width 27 height 7
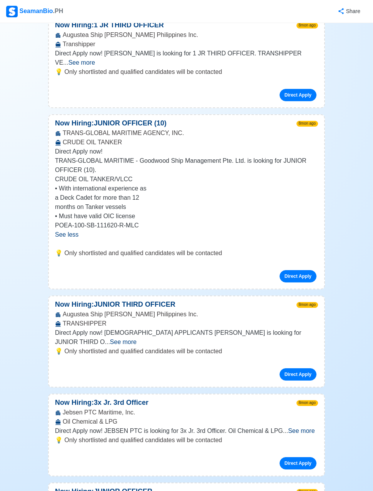
scroll to position [1857, 0]
click at [137, 338] on span "See more" at bounding box center [123, 341] width 27 height 7
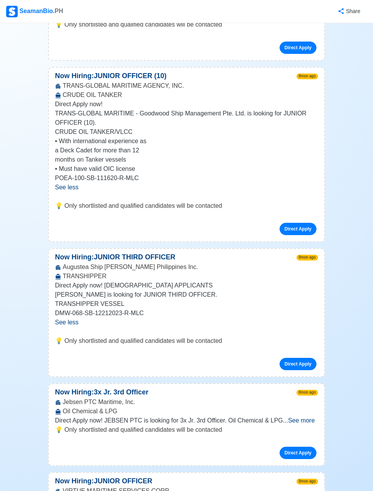
scroll to position [1898, 0]
